Goal: Information Seeking & Learning: Learn about a topic

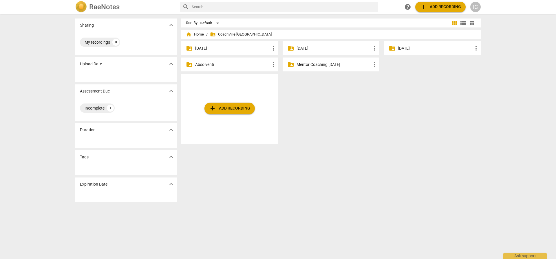
click at [333, 63] on p "Mentor Coaching feb 2025" at bounding box center [333, 65] width 75 height 6
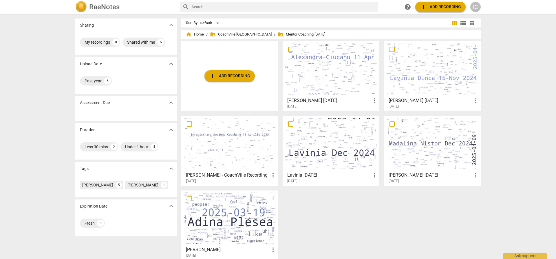
click at [408, 69] on div at bounding box center [432, 68] width 93 height 51
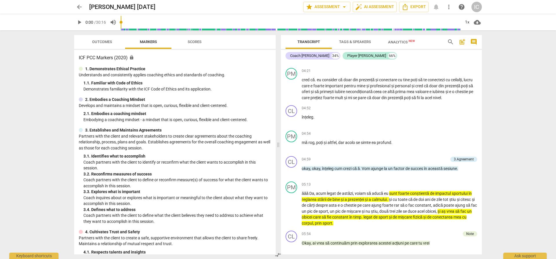
scroll to position [543, 0]
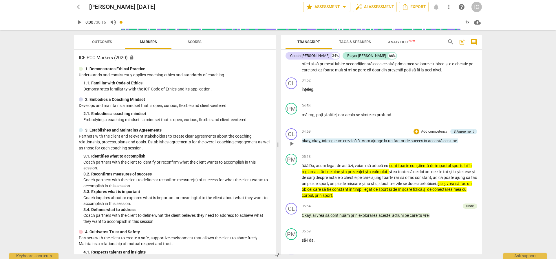
click at [344, 143] on span "crezi" at bounding box center [347, 141] width 9 height 5
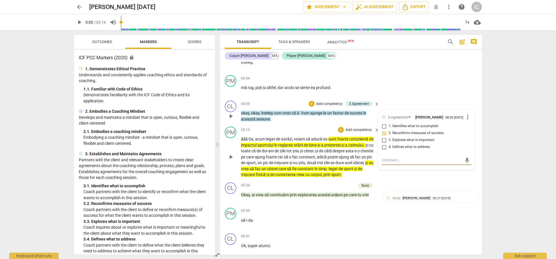
scroll to position [637, 0]
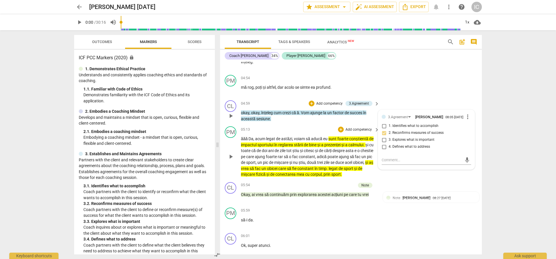
click at [331, 141] on span "sunt" at bounding box center [332, 139] width 9 height 5
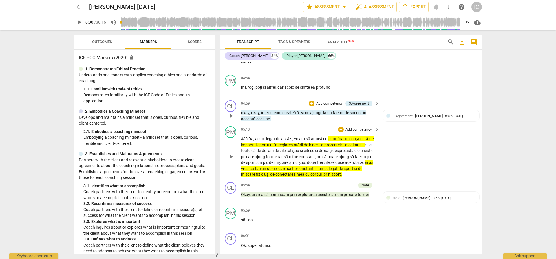
click at [348, 147] on span "a" at bounding box center [346, 145] width 3 height 5
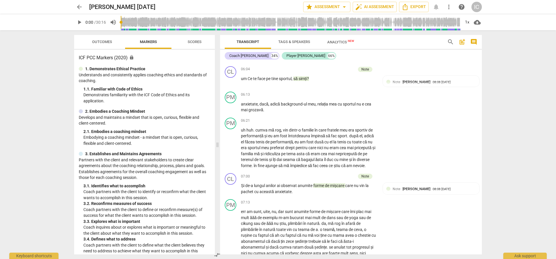
scroll to position [812, 0]
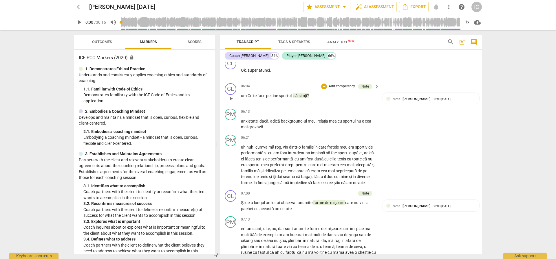
click at [303, 98] on span "simți" at bounding box center [302, 95] width 8 height 5
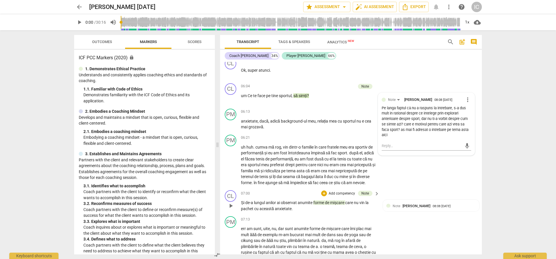
click at [323, 205] on span "forme" at bounding box center [319, 203] width 12 height 5
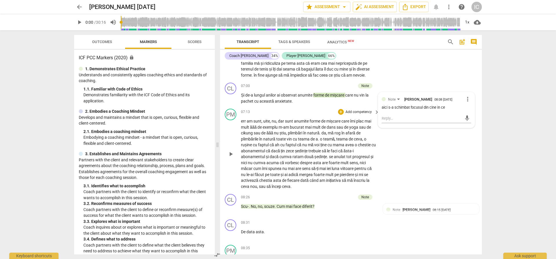
scroll to position [920, 0]
click at [281, 208] on span "Cum" at bounding box center [280, 206] width 9 height 5
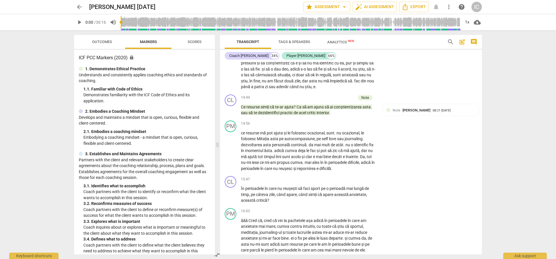
scroll to position [1720, 0]
click at [303, 114] on div "14:44 + Add competency Note keyboard_arrow_right Ce resurse simți că te-ar ajut…" at bounding box center [310, 104] width 139 height 21
click at [304, 116] on p "Ce resurse simți că te-ar ajuta ? Ca să am ajuns să ai conștientizarea asta . s…" at bounding box center [308, 110] width 135 height 12
click at [314, 116] on p "Ce resurse simți că te-ar ajuta ? Ca să am ajuns să ai conștientizarea asta . s…" at bounding box center [308, 110] width 135 height 12
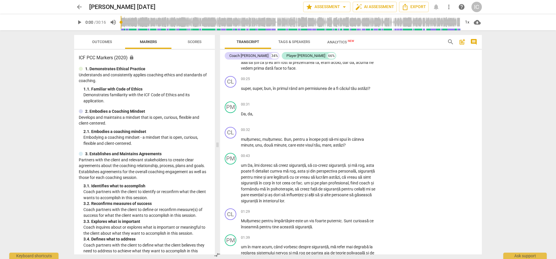
scroll to position [0, 0]
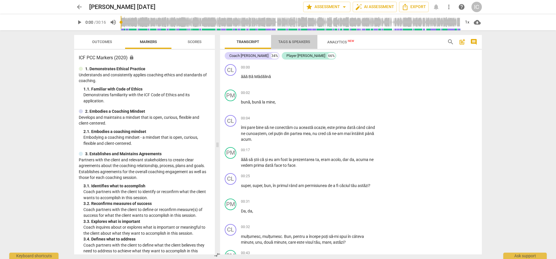
click at [286, 43] on span "Tags & Speakers" at bounding box center [294, 42] width 32 height 4
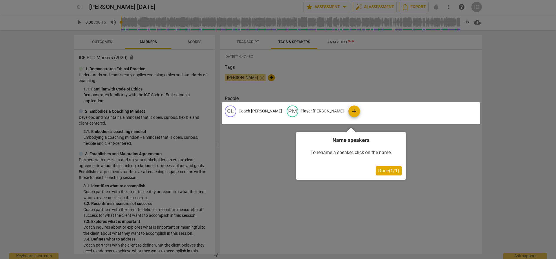
click at [391, 170] on span "Done ( 1 / 1 )" at bounding box center [388, 170] width 21 height 5
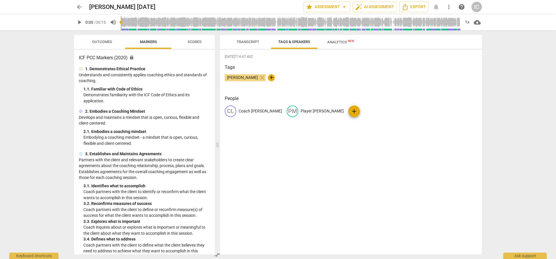
click at [337, 41] on span "Analytics New" at bounding box center [340, 42] width 27 height 4
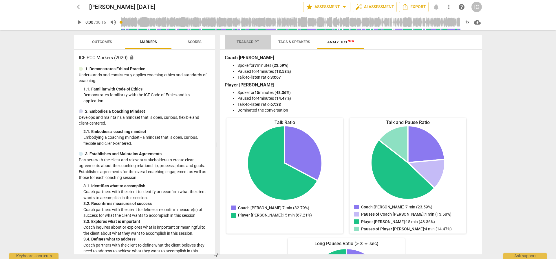
click at [251, 45] on span "Transcript" at bounding box center [247, 42] width 36 height 8
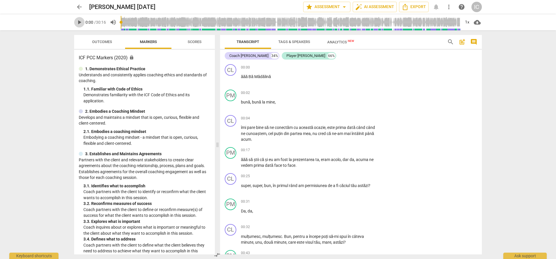
click at [77, 21] on span "play_arrow" at bounding box center [79, 22] width 7 height 7
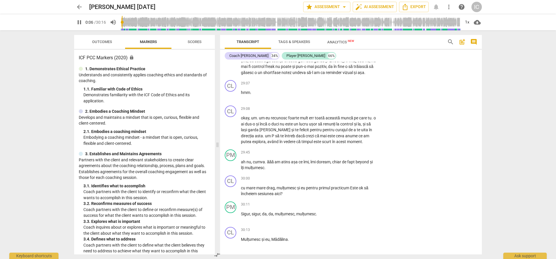
scroll to position [3546, 0]
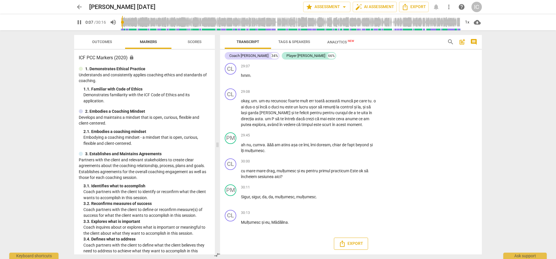
click at [360, 240] on button "Export" at bounding box center [351, 244] width 34 height 12
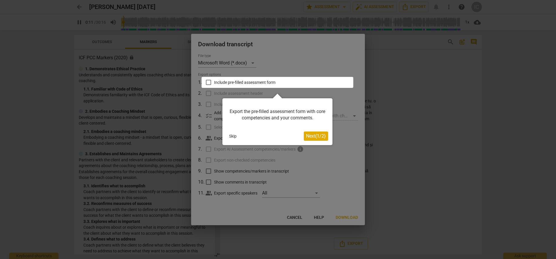
click at [238, 137] on button "Skip" at bounding box center [233, 136] width 12 height 9
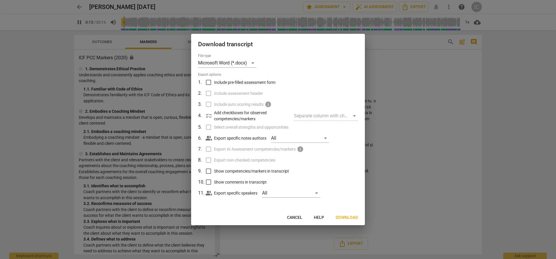
click at [346, 219] on span "Download" at bounding box center [346, 218] width 22 height 6
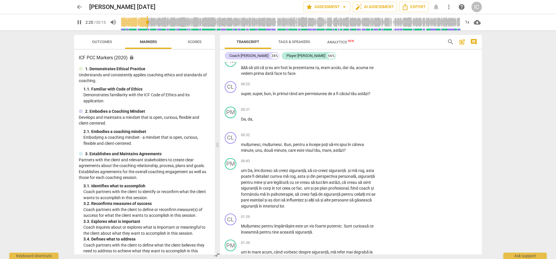
scroll to position [0, 0]
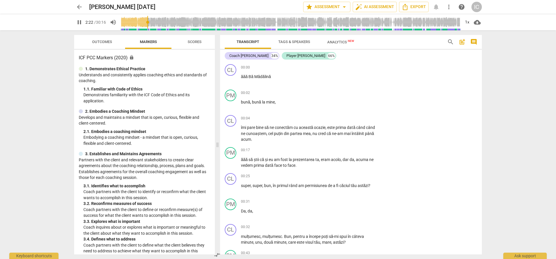
click at [79, 21] on span "pause" at bounding box center [79, 22] width 7 height 7
type input "143"
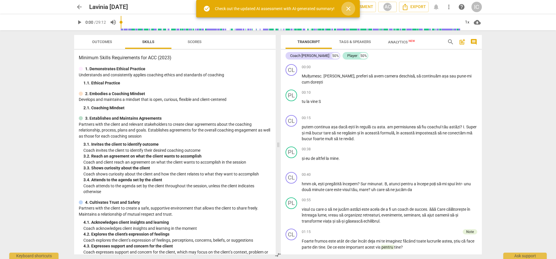
click at [347, 11] on span "close" at bounding box center [348, 8] width 7 height 7
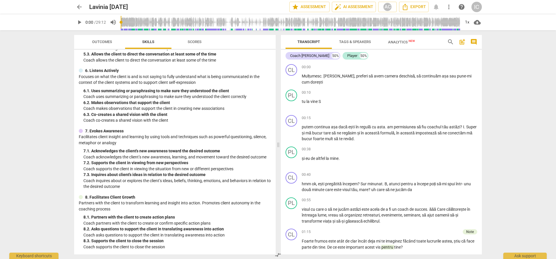
click at [187, 43] on span "Scores" at bounding box center [195, 42] width 28 height 8
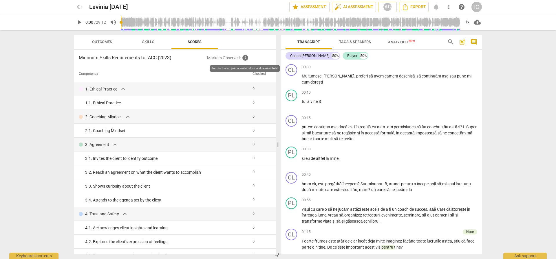
click at [245, 56] on span "info" at bounding box center [245, 57] width 7 height 7
click at [110, 38] on span "Outcomes" at bounding box center [102, 42] width 34 height 8
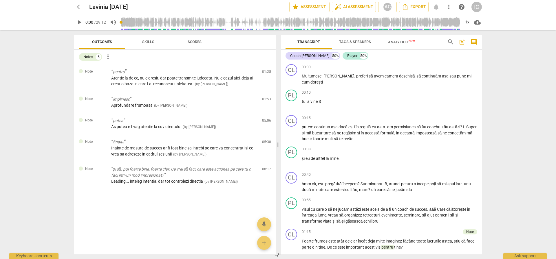
click at [137, 43] on span "Skills" at bounding box center [148, 42] width 26 height 8
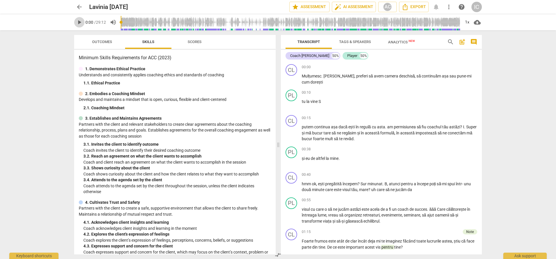
click at [83, 24] on span "play_arrow" at bounding box center [79, 22] width 10 height 7
click at [192, 44] on span "Scores" at bounding box center [195, 42] width 28 height 8
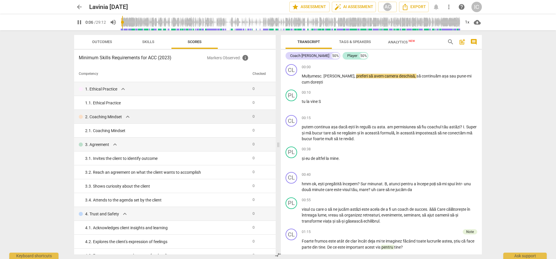
click at [97, 117] on p "2. Coaching Mindset" at bounding box center [103, 117] width 37 height 6
click at [126, 116] on span "expand_more" at bounding box center [127, 116] width 7 height 7
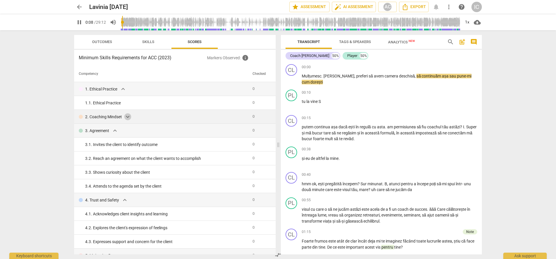
click at [126, 116] on span "expand_more" at bounding box center [127, 116] width 7 height 7
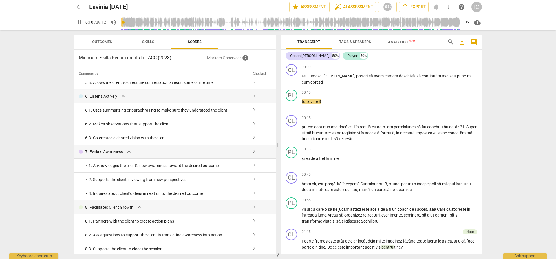
scroll to position [230, 0]
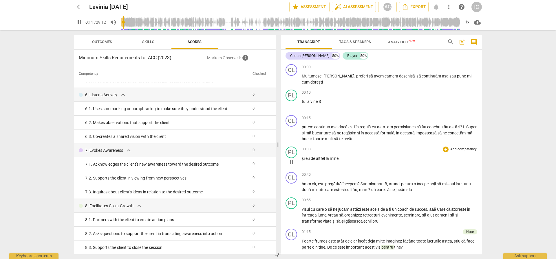
click at [307, 150] on span "00:38" at bounding box center [306, 149] width 9 height 5
click at [362, 122] on div "00:15 + Add competency keyboard_arrow_right putem continua așa dacă ești în reg…" at bounding box center [389, 128] width 175 height 27
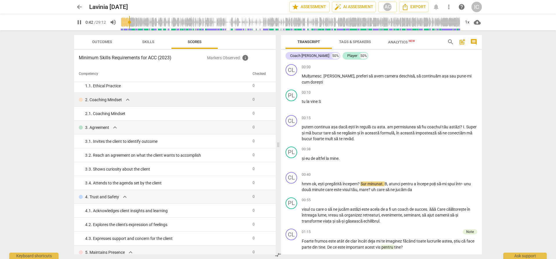
scroll to position [0, 0]
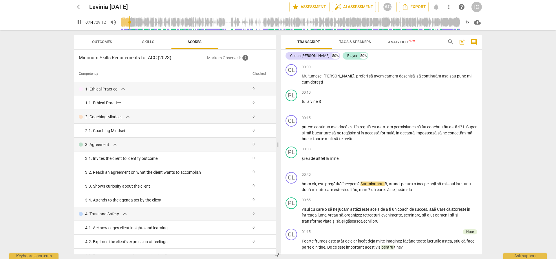
click at [80, 23] on span "pause" at bounding box center [79, 22] width 7 height 7
type input "45"
